Goal: Check status

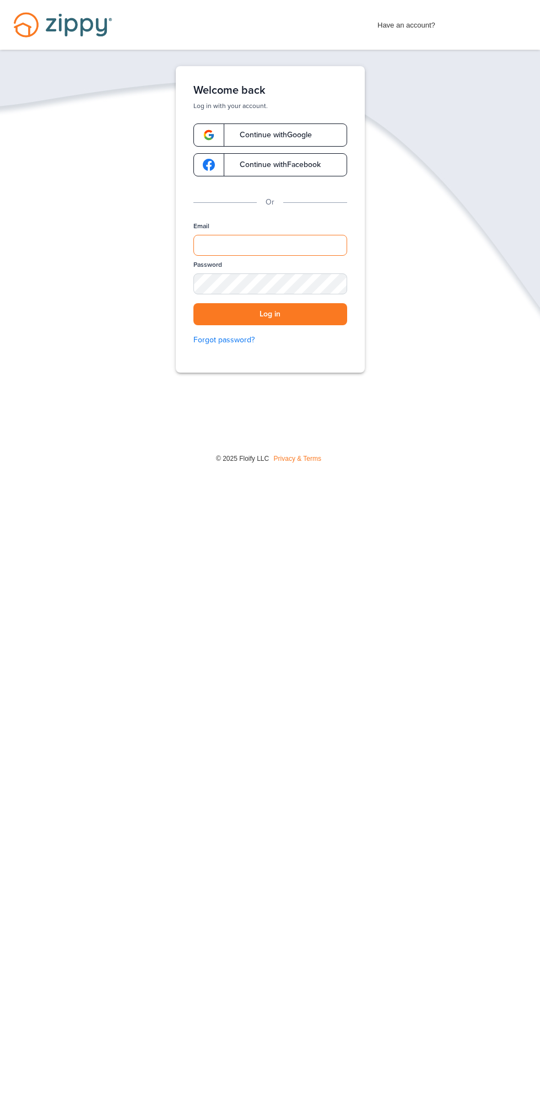
click at [210, 240] on input "Email" at bounding box center [270, 245] width 154 height 21
type input "**********"
click at [193, 303] on button "Log in" at bounding box center [270, 314] width 154 height 23
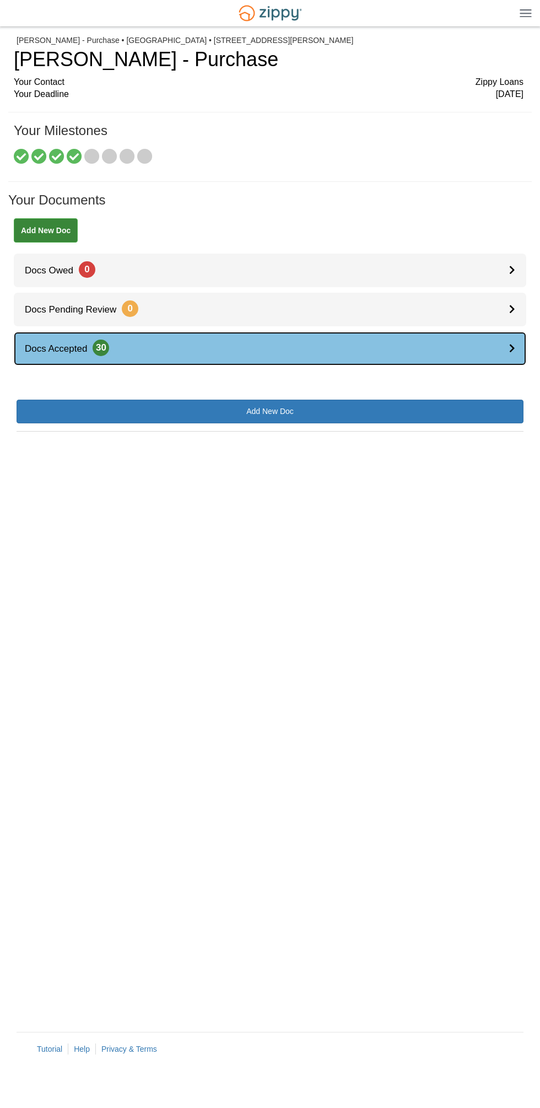
click at [94, 348] on span "30" at bounding box center [101, 347] width 17 height 17
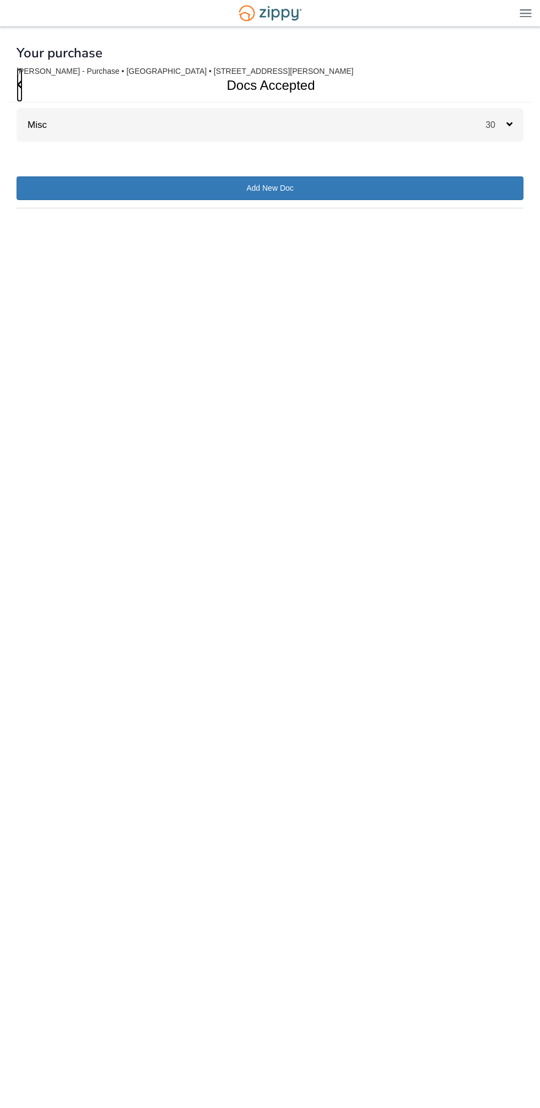
click at [19, 85] on icon "Go Back" at bounding box center [20, 84] width 6 height 10
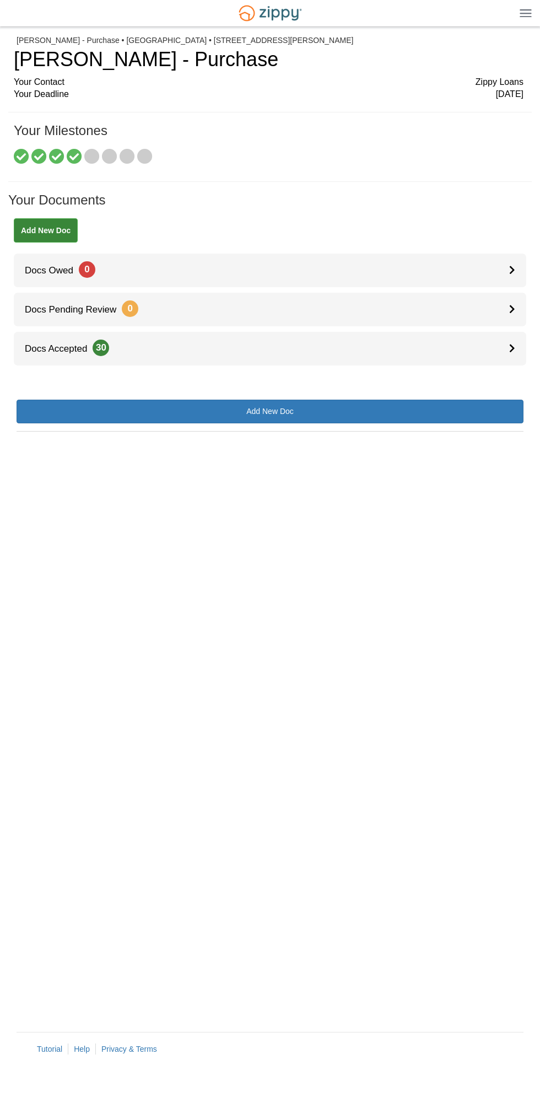
click at [41, 90] on div "Your Deadline 4 days ago" at bounding box center [269, 94] width 510 height 13
